Goal: Contribute content: Contribute content

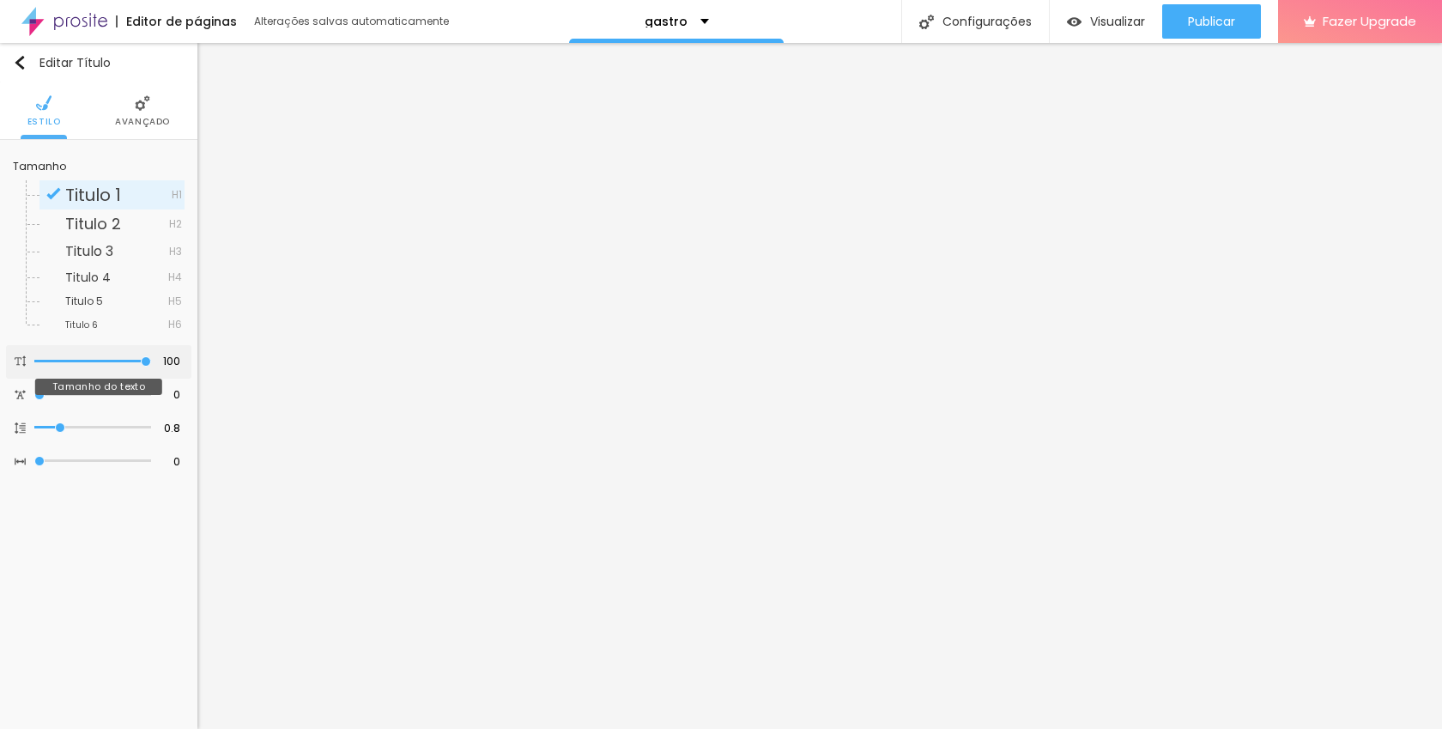
type input "99"
type input "98"
type input "97"
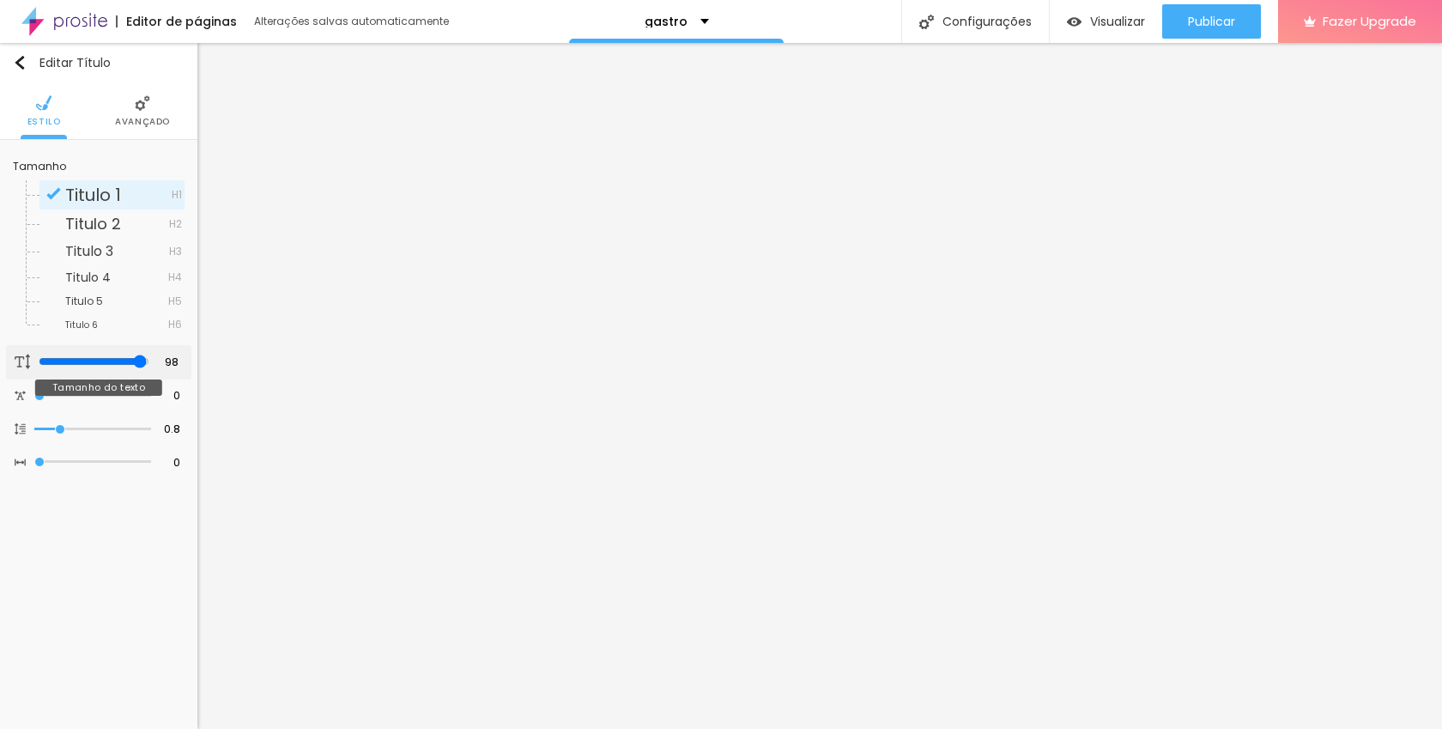
type input "97"
type input "96"
type input "95"
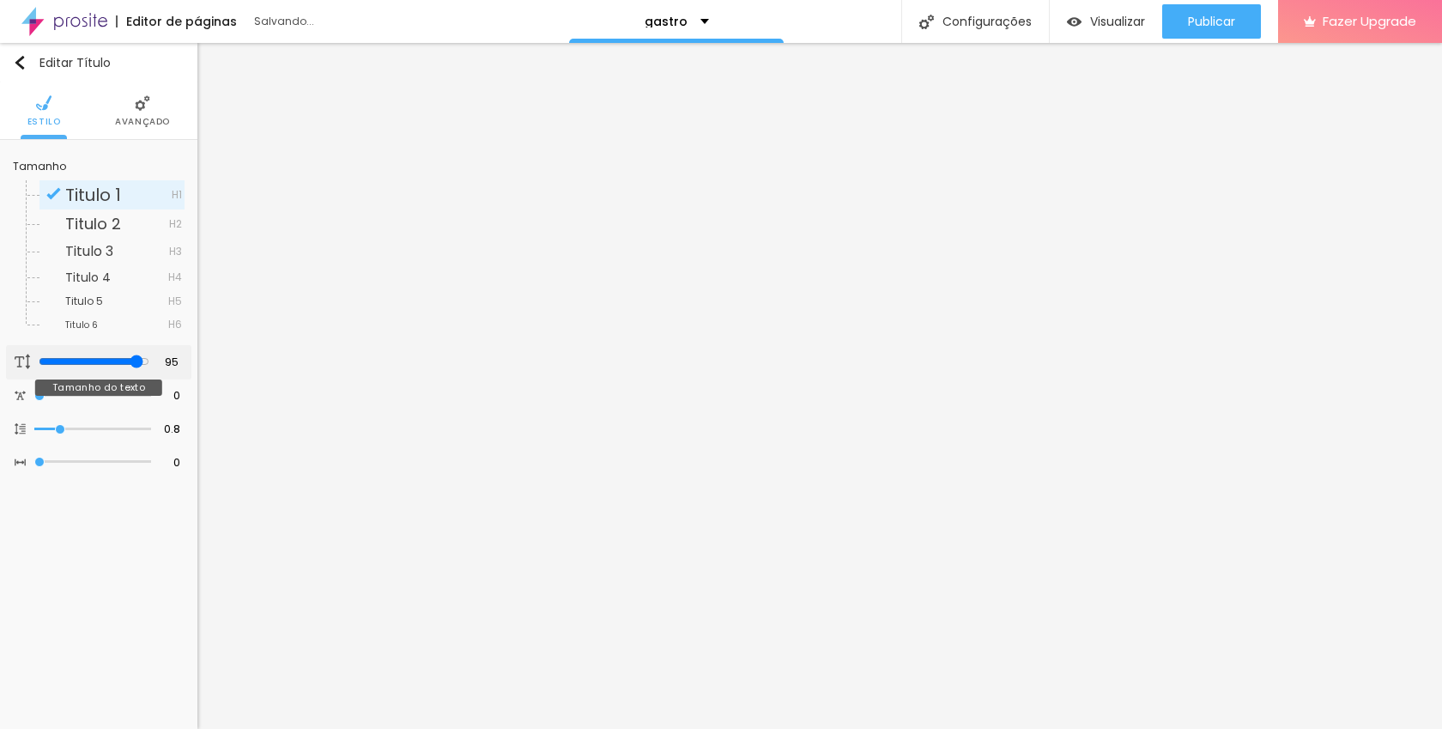
type input "94"
type input "93"
type input "92"
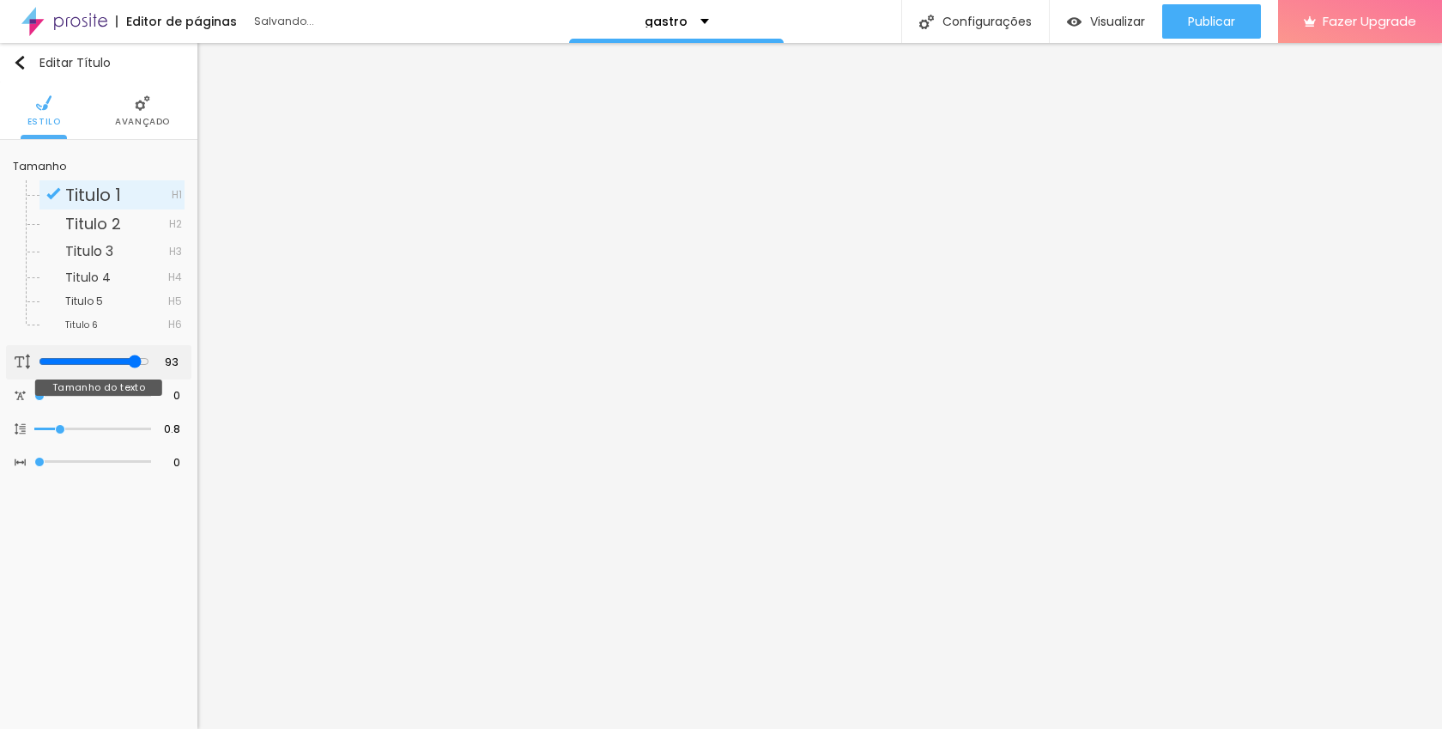
type input "92"
type input "91"
type input "90"
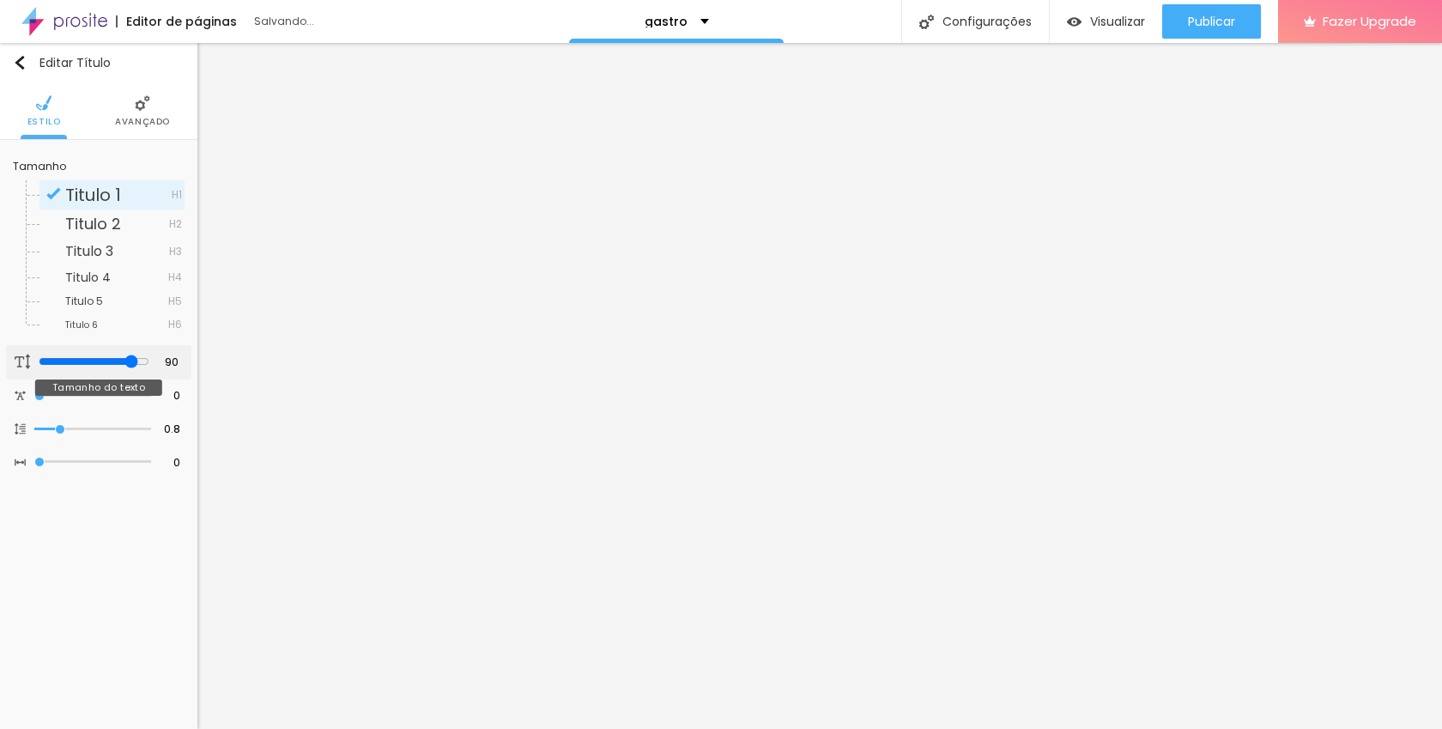
type input "90"
click at [132, 365] on input "range" at bounding box center [94, 361] width 111 height 14
click at [427, 13] on div "Editor de páginas Salvando..." at bounding box center [225, 21] width 451 height 43
